Goal: Task Accomplishment & Management: Manage account settings

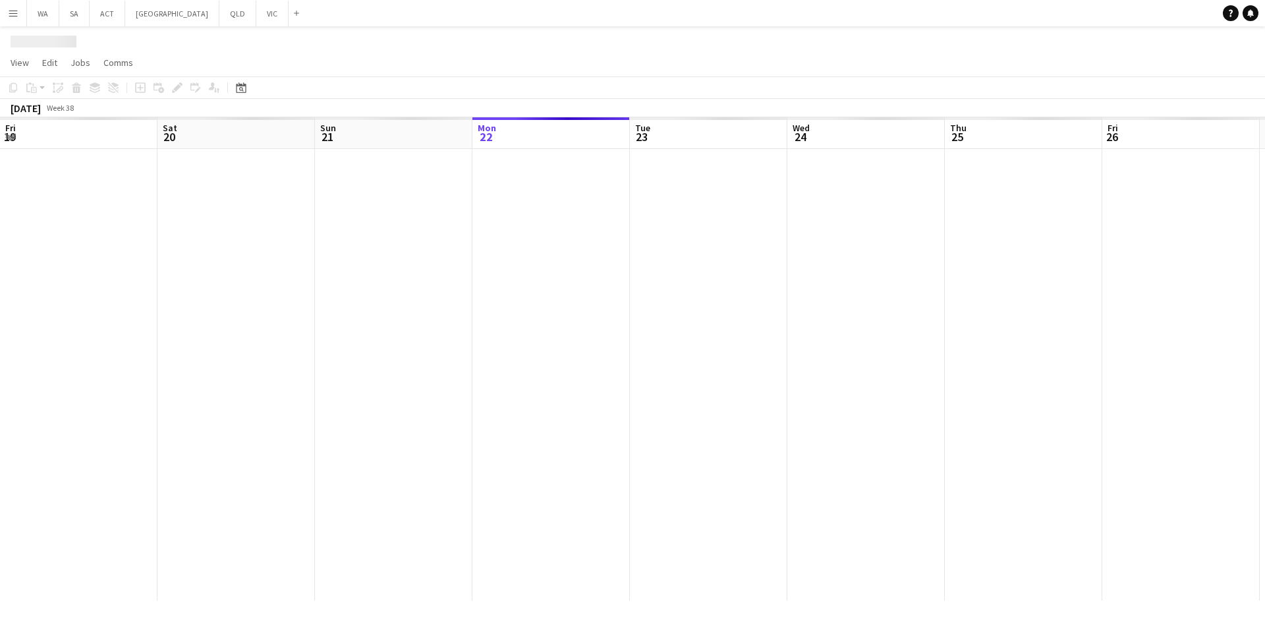
scroll to position [0, 315]
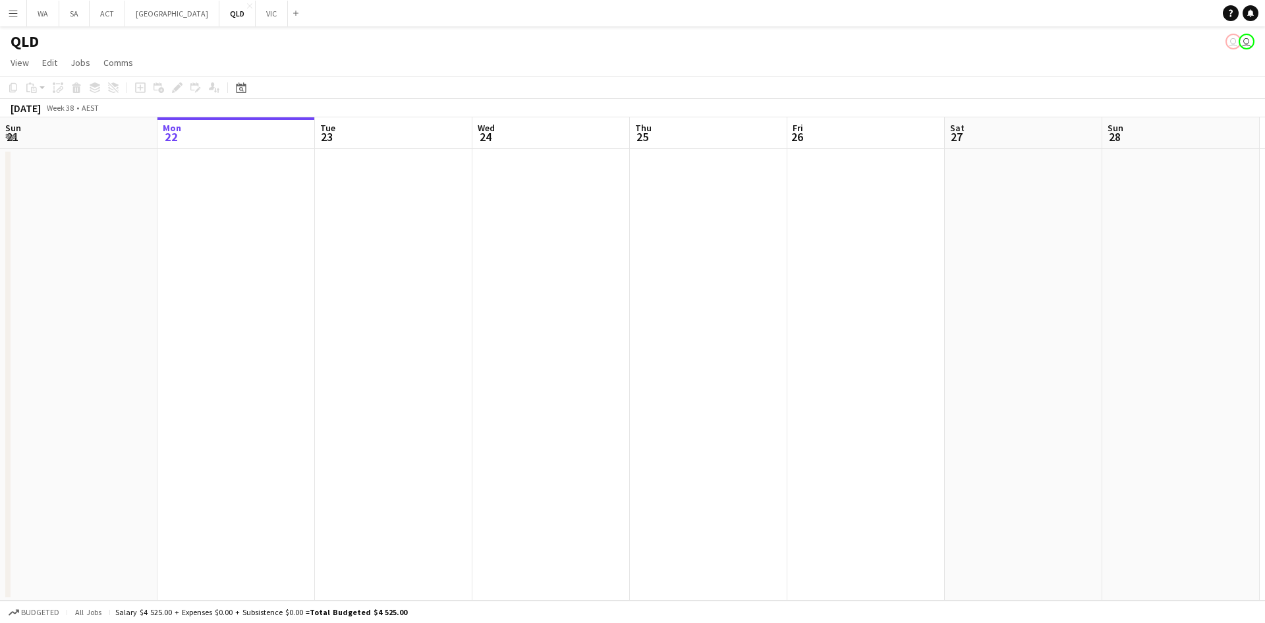
click at [17, 18] on button "Menu" at bounding box center [13, 13] width 26 height 26
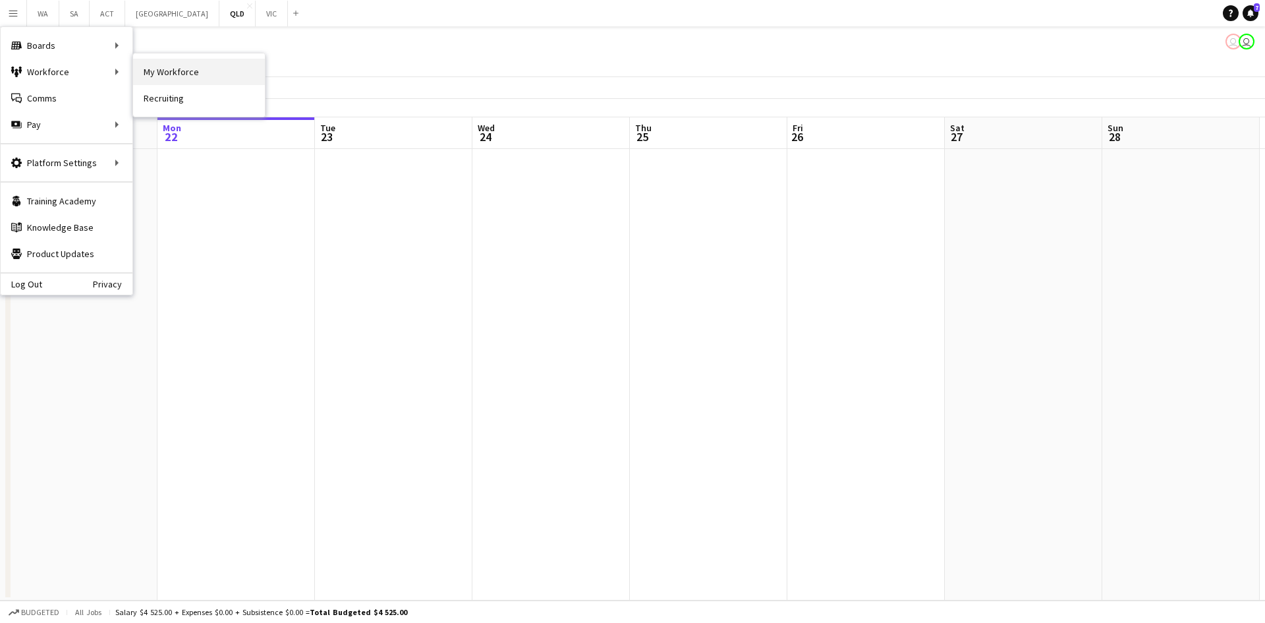
click at [151, 67] on link "My Workforce" at bounding box center [199, 72] width 132 height 26
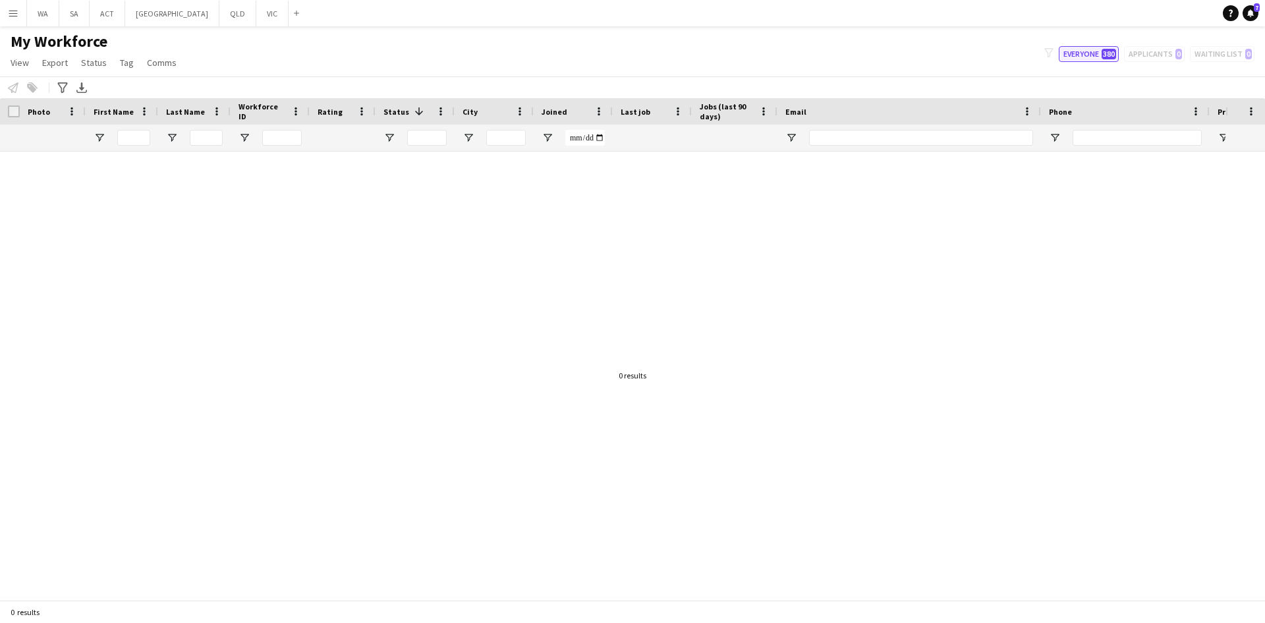
click at [1111, 51] on span "380" at bounding box center [1108, 54] width 14 height 11
click at [4, 5] on button "Menu" at bounding box center [13, 13] width 26 height 26
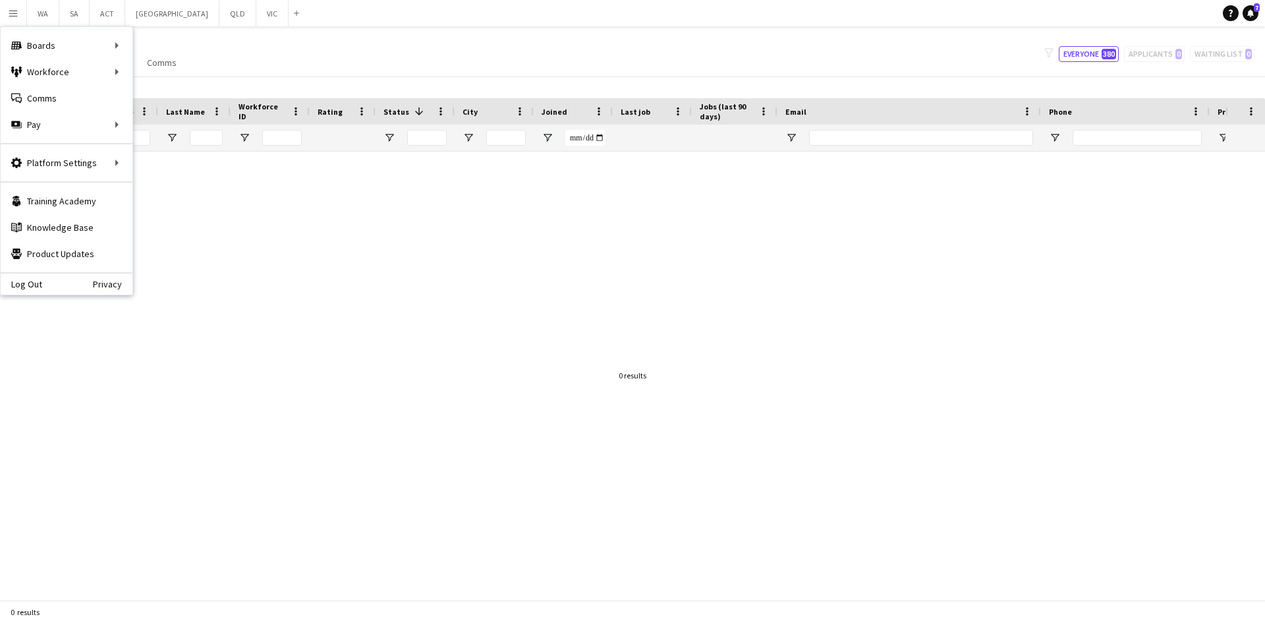
click at [182, 31] on main "My Workforce View Views Default view New view Update view Delete view Edit name…" at bounding box center [632, 315] width 1265 height 578
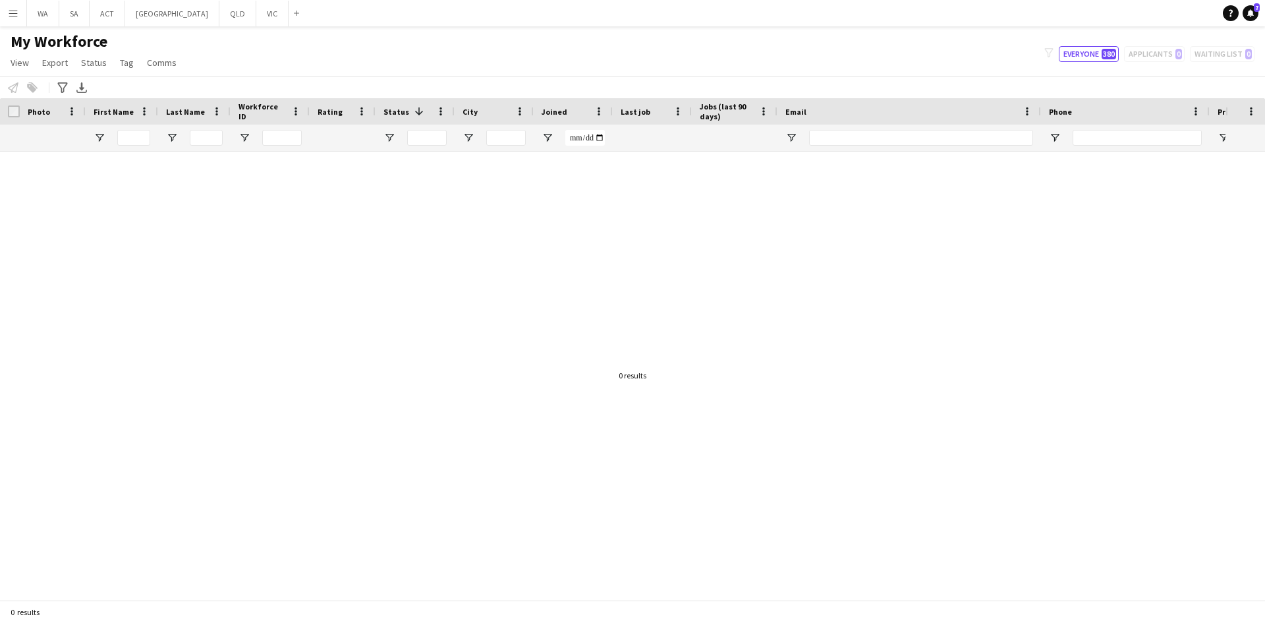
click at [1179, 46] on div "filter-1 Everyone 380 Applicants 0 Waiting list 0" at bounding box center [1149, 54] width 231 height 16
click at [1161, 58] on div "filter-1 Everyone 380 Applicants 0 Waiting list 0" at bounding box center [1149, 54] width 231 height 16
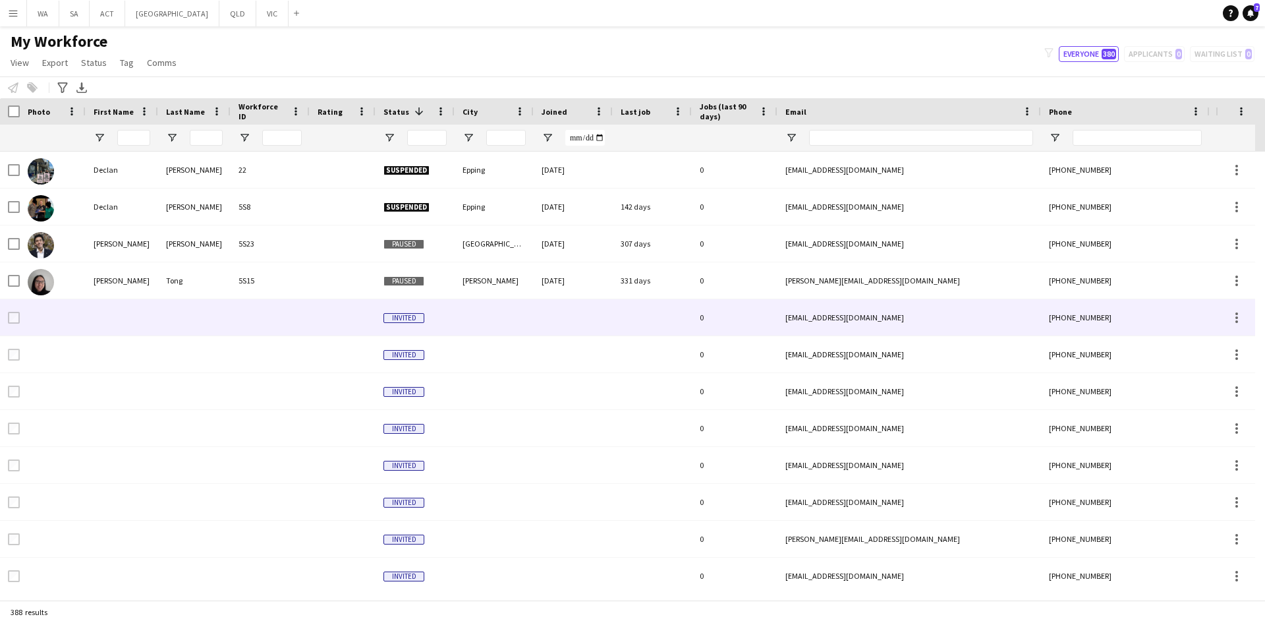
click at [239, 314] on div at bounding box center [270, 317] width 79 height 36
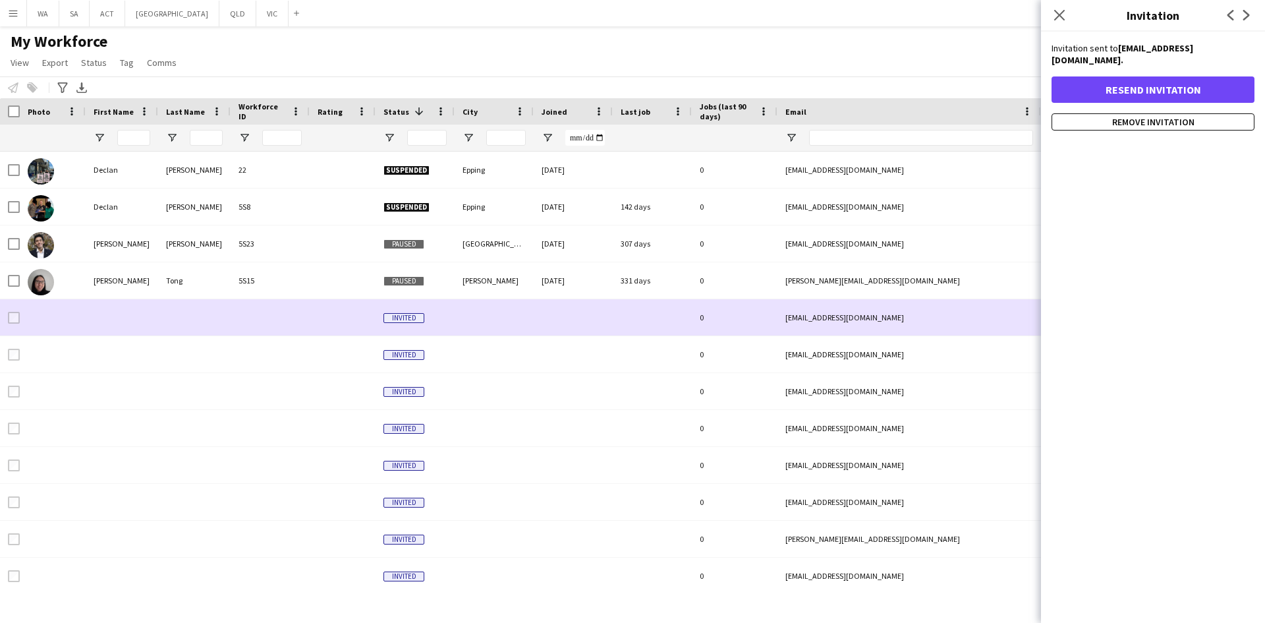
click at [239, 314] on div at bounding box center [270, 317] width 79 height 36
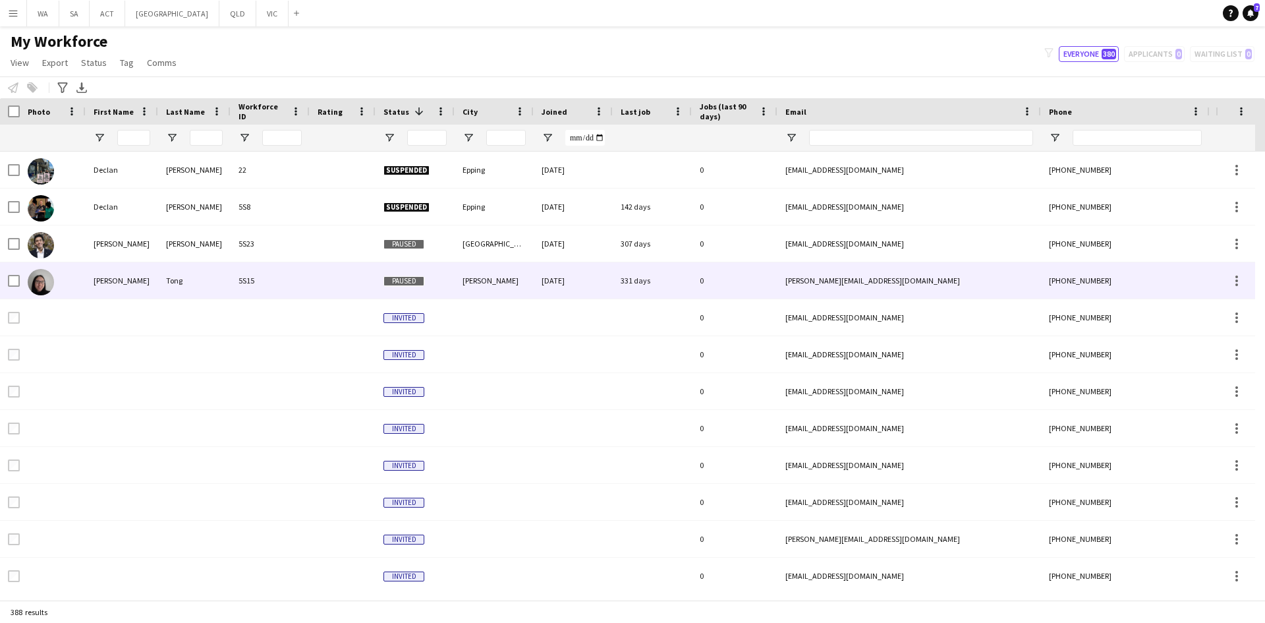
click at [251, 273] on div "5S15" at bounding box center [270, 280] width 79 height 36
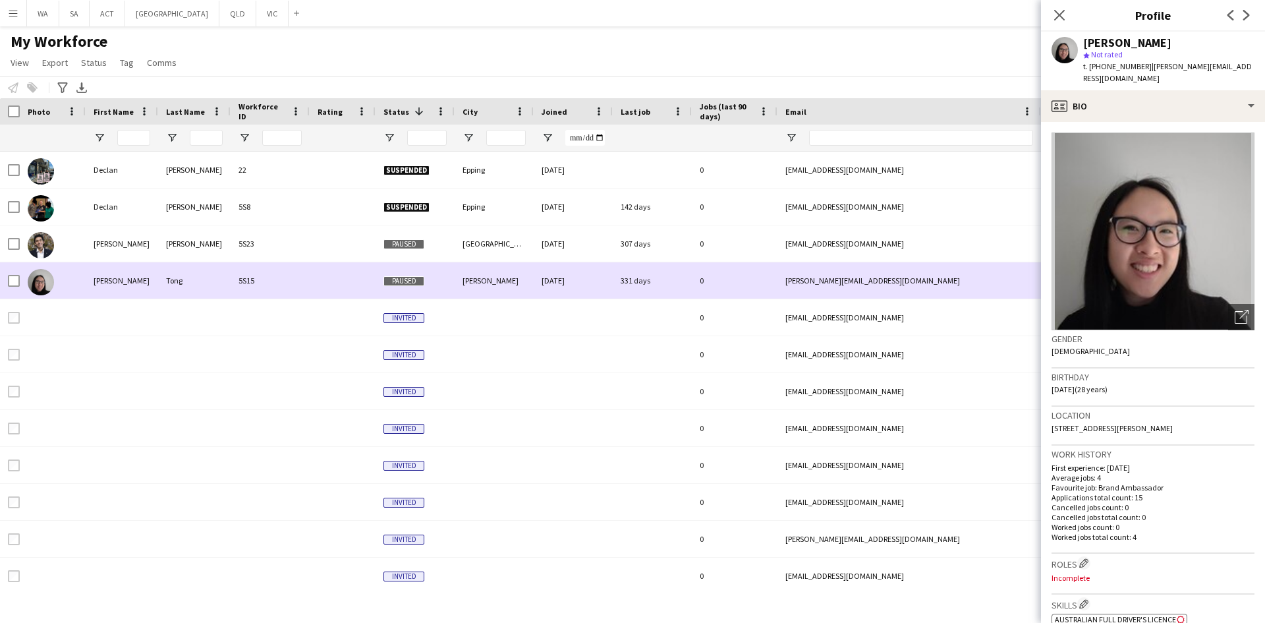
click at [251, 273] on div "5S15" at bounding box center [270, 280] width 79 height 36
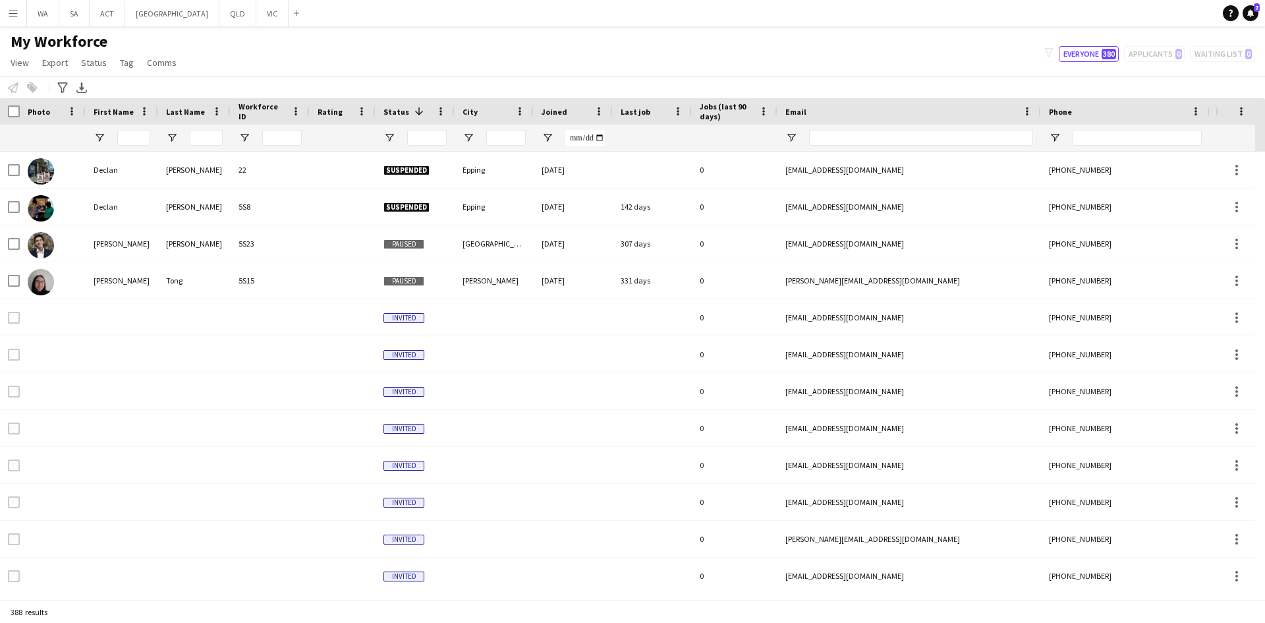
click at [241, 115] on span "Workforce ID" at bounding box center [261, 111] width 47 height 20
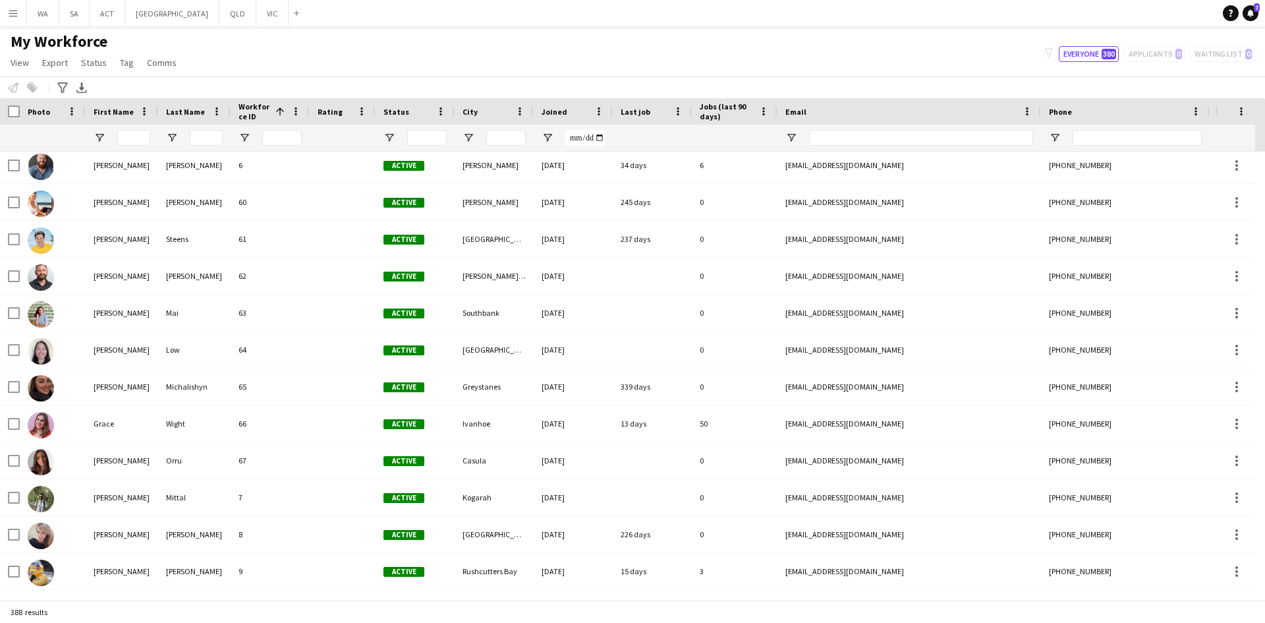
click at [242, 118] on span "Workforce ID" at bounding box center [254, 111] width 32 height 20
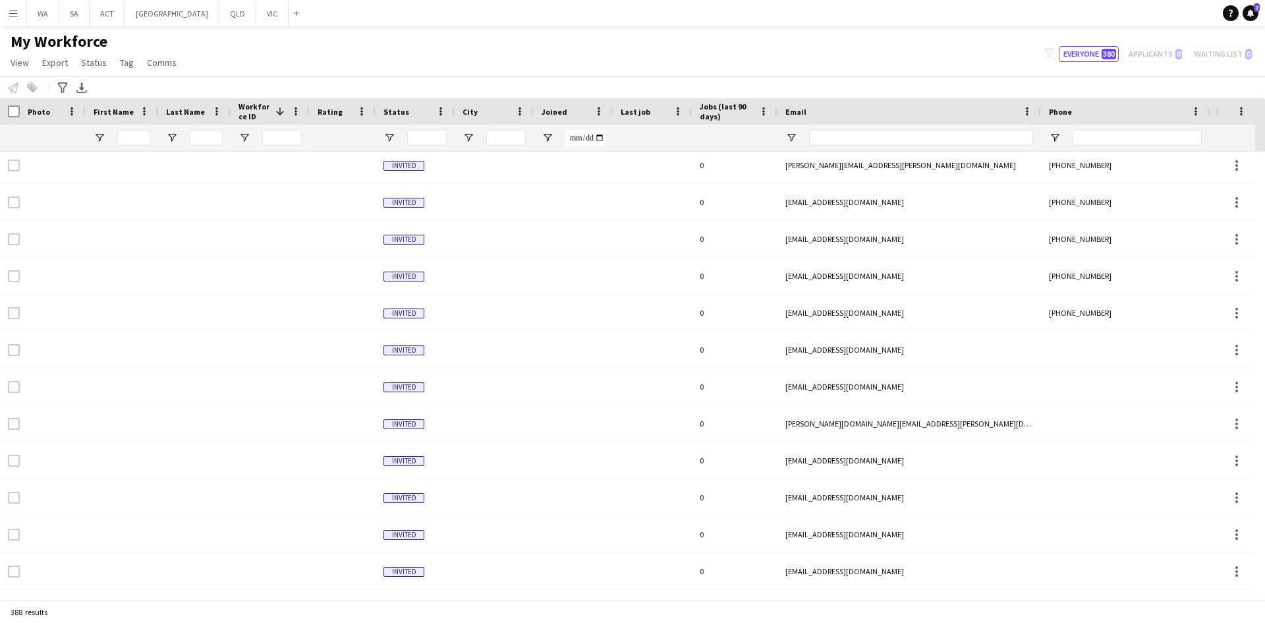
click at [533, 101] on div at bounding box center [532, 111] width 5 height 26
click at [551, 113] on span "Joined" at bounding box center [555, 112] width 26 height 10
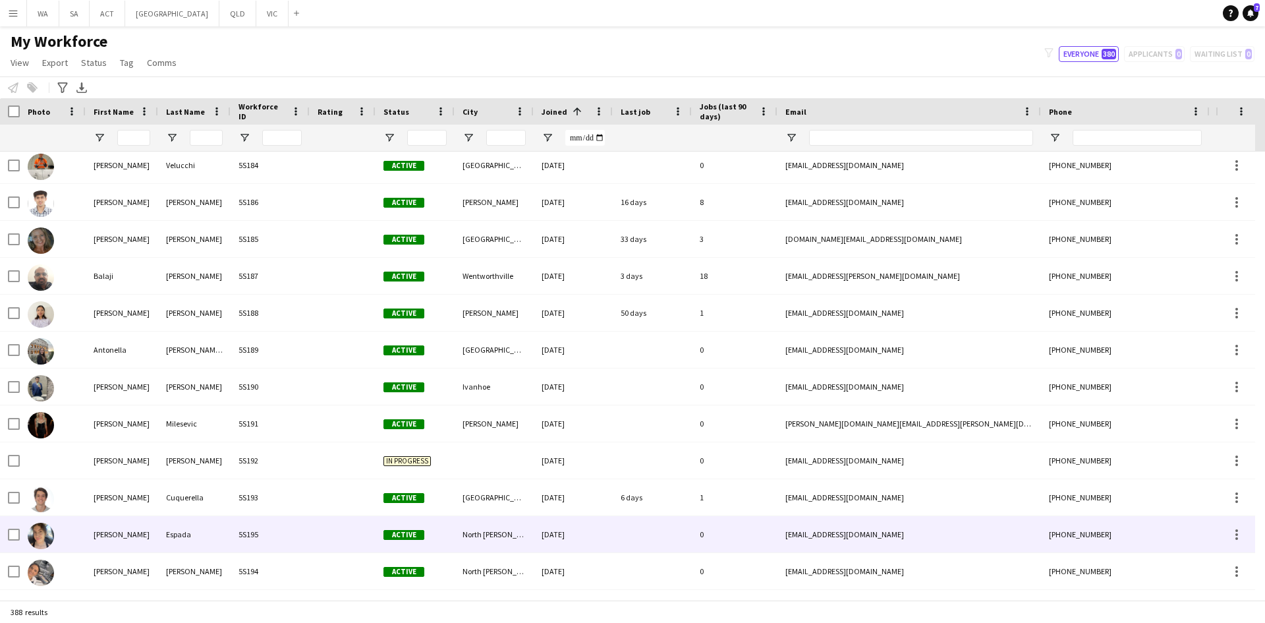
click at [111, 541] on div "Alba" at bounding box center [122, 534] width 72 height 36
